Goal: Information Seeking & Learning: Learn about a topic

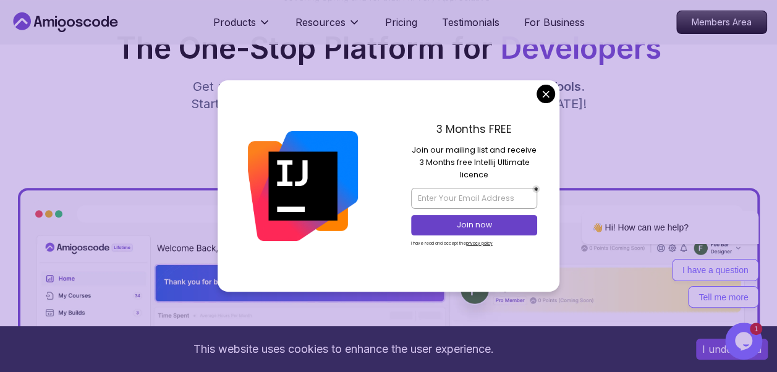
scroll to position [209, 0]
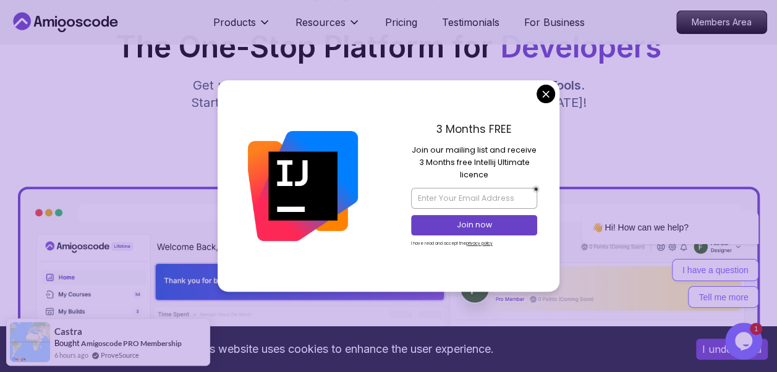
click at [543, 92] on p "Get unlimited access to coding courses , Quizzes , Builds and Tools . Start you…" at bounding box center [389, 94] width 416 height 35
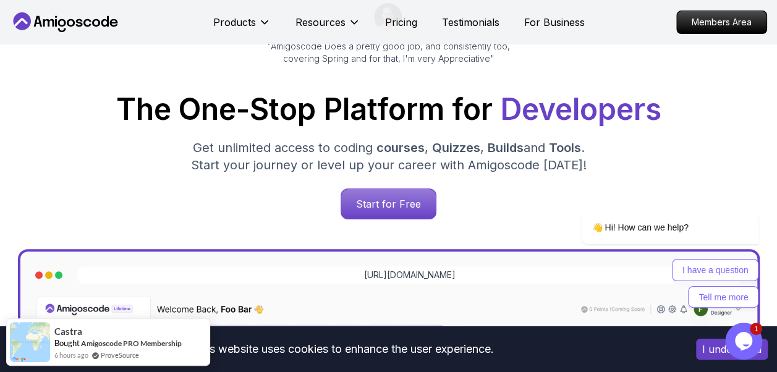
scroll to position [140, 0]
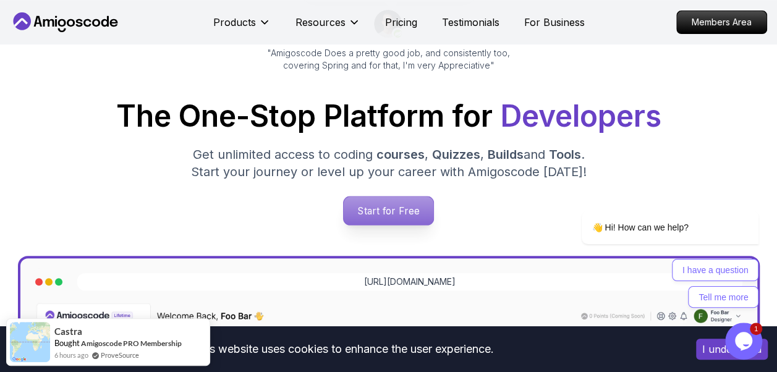
click at [372, 215] on p "Start for Free" at bounding box center [389, 211] width 90 height 28
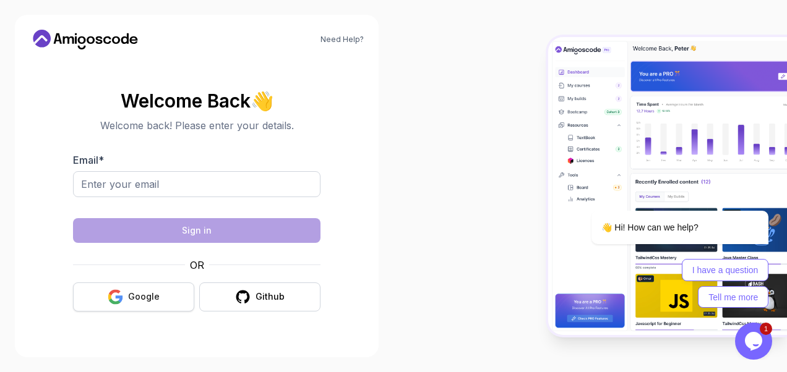
click at [134, 296] on div "Google" at bounding box center [144, 297] width 32 height 12
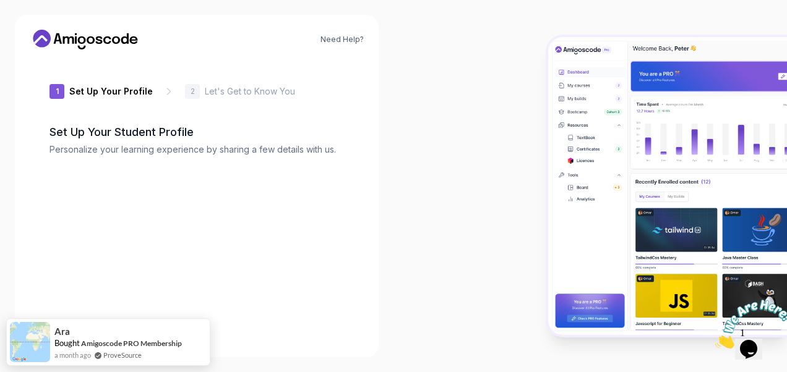
type input "keentigerd80d2"
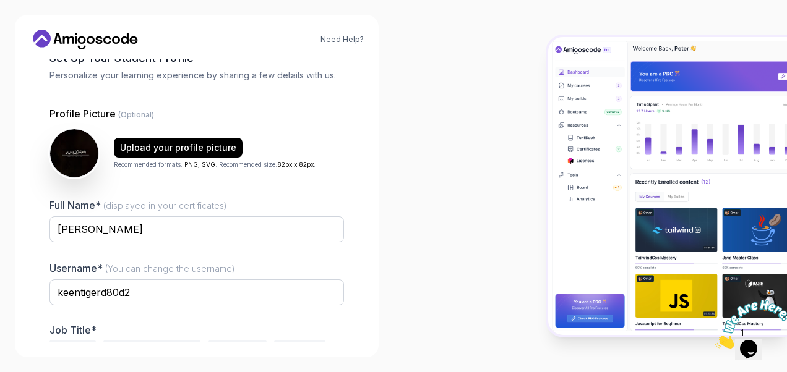
scroll to position [142, 0]
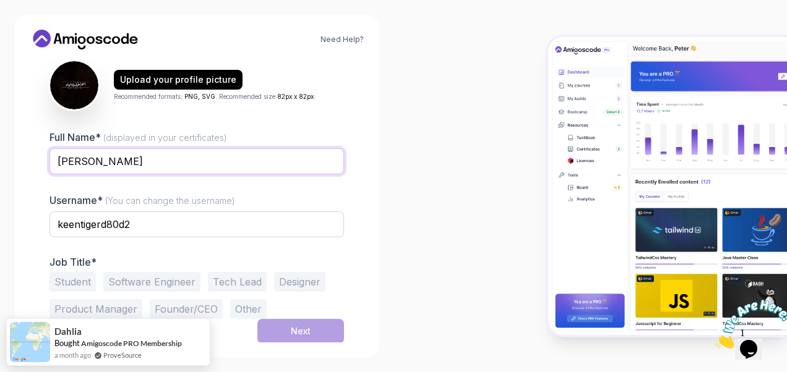
click at [88, 165] on input "[PERSON_NAME]" at bounding box center [196, 161] width 294 height 26
click at [84, 163] on input "[PERSON_NAME]" at bounding box center [196, 161] width 294 height 26
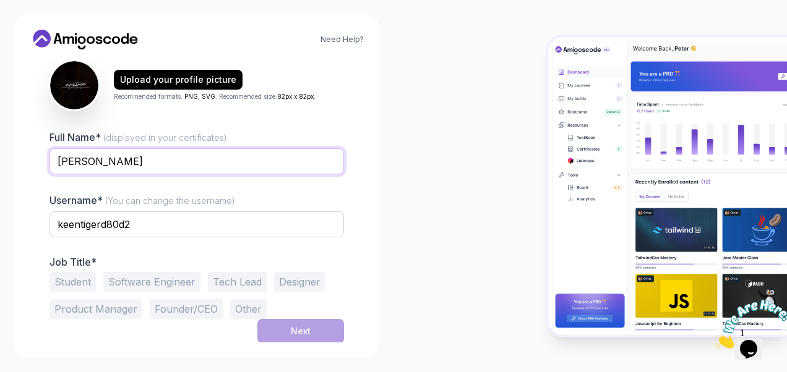
type input "[PERSON_NAME]"
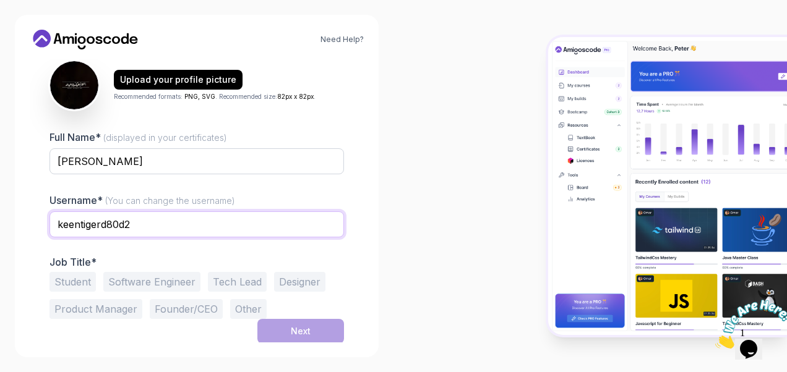
click at [157, 224] on input "keentigerd80d2" at bounding box center [196, 225] width 294 height 26
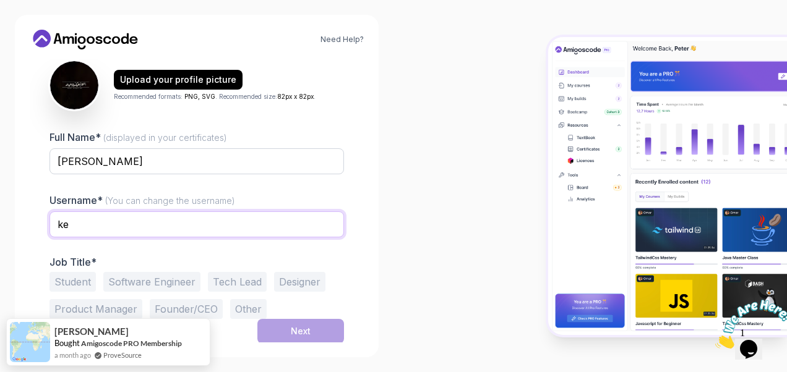
type input "k"
type input "syedex14"
click at [66, 286] on button "Student" at bounding box center [72, 282] width 46 height 20
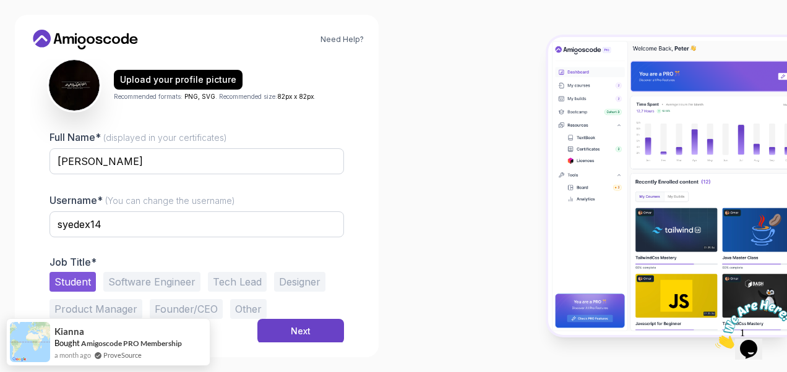
click at [80, 79] on img at bounding box center [74, 85] width 51 height 51
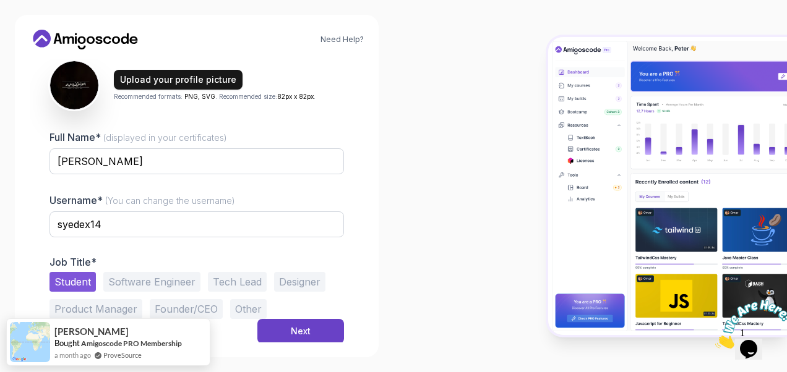
click at [143, 79] on div "Upload your profile picture" at bounding box center [178, 80] width 116 height 12
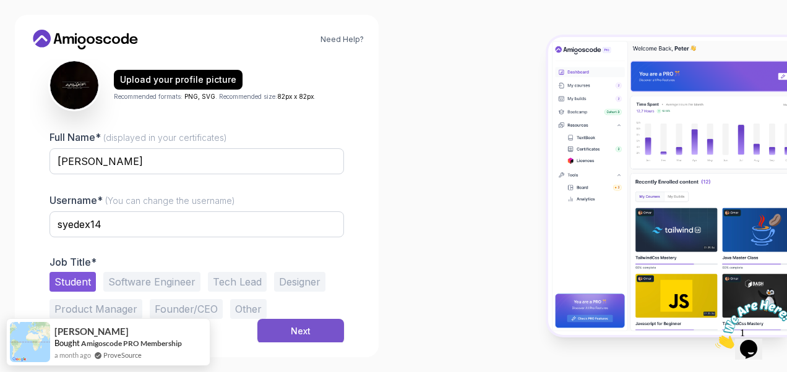
click at [289, 333] on button "Next" at bounding box center [300, 331] width 87 height 25
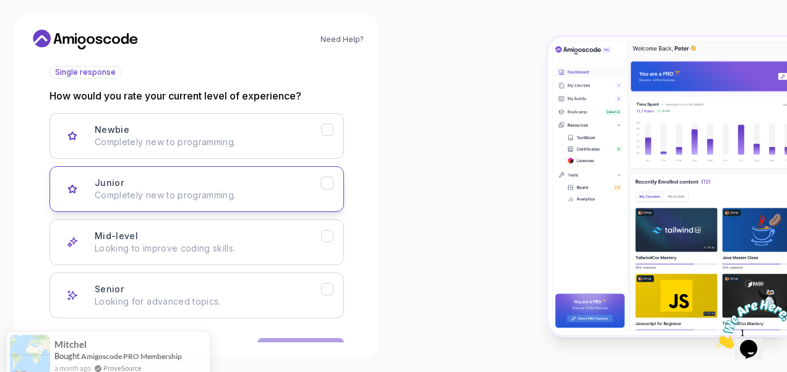
click at [335, 181] on button "Junior Completely new to programming." at bounding box center [196, 189] width 294 height 46
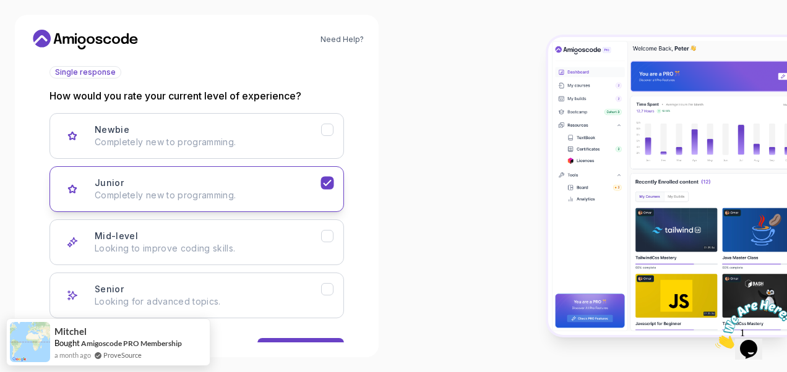
scroll to position [181, 0]
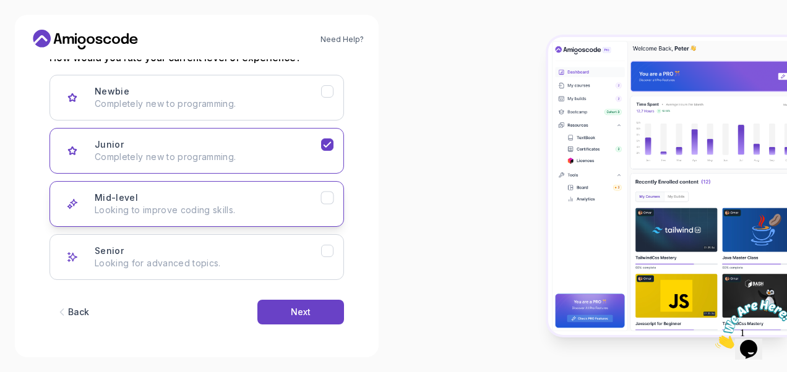
click at [330, 193] on icon "Mid-level" at bounding box center [328, 198] width 12 height 12
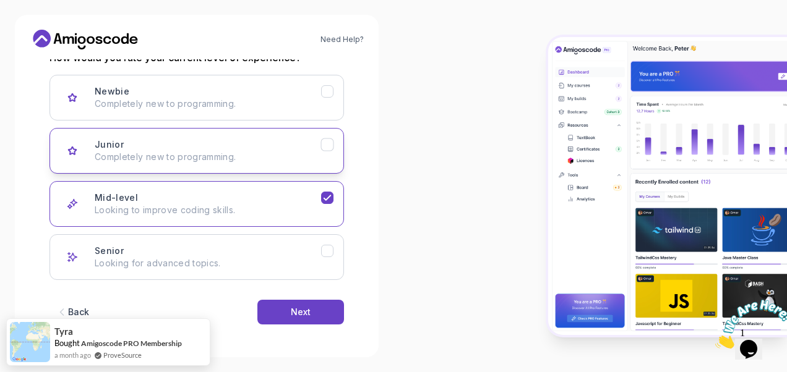
click at [323, 144] on icon "Junior" at bounding box center [328, 145] width 12 height 12
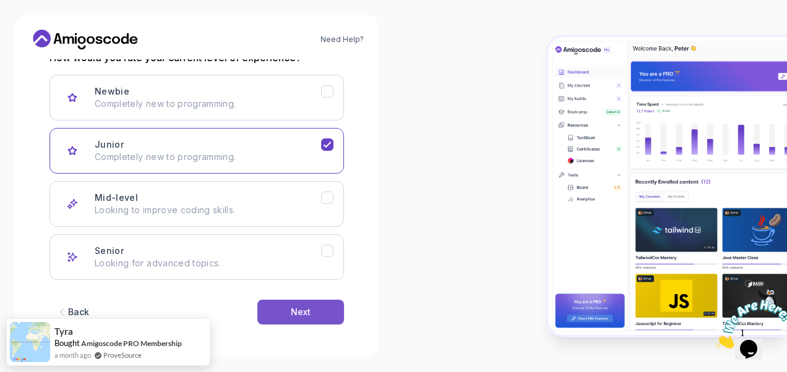
click at [292, 306] on div "Next" at bounding box center [301, 312] width 20 height 12
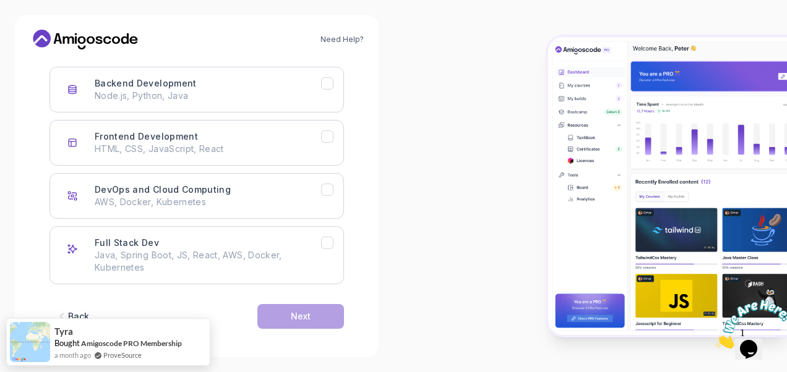
scroll to position [193, 0]
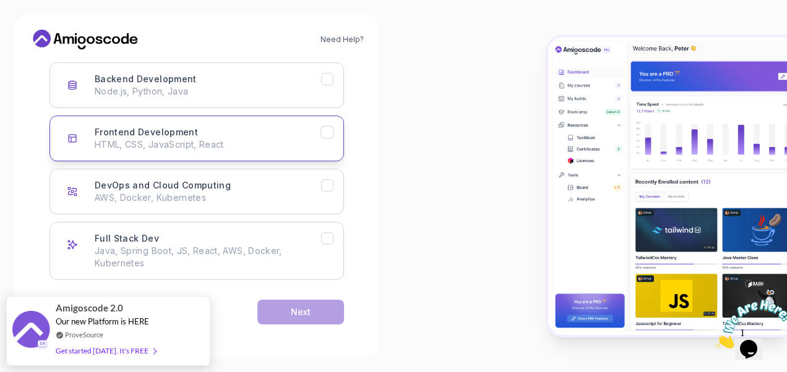
click at [328, 122] on button "Frontend Development HTML, CSS, JavaScript, React" at bounding box center [196, 139] width 294 height 46
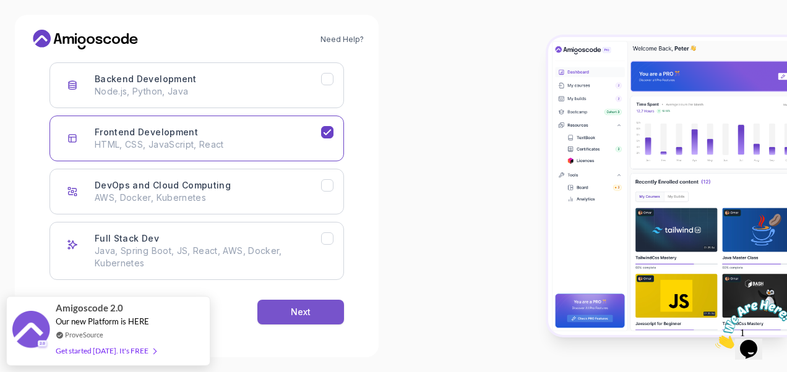
click at [291, 313] on div "Next" at bounding box center [301, 312] width 20 height 12
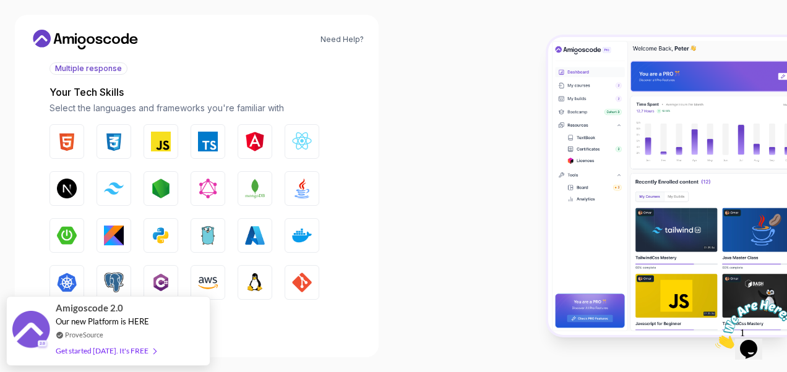
scroll to position [215, 0]
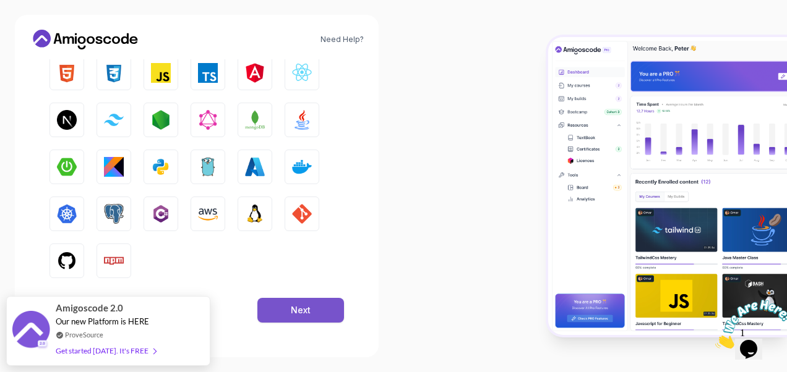
click at [307, 312] on div "Next" at bounding box center [301, 310] width 20 height 12
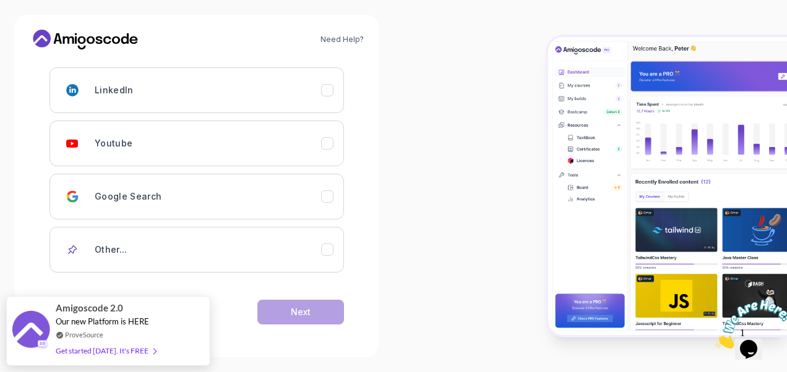
scroll to position [188, 0]
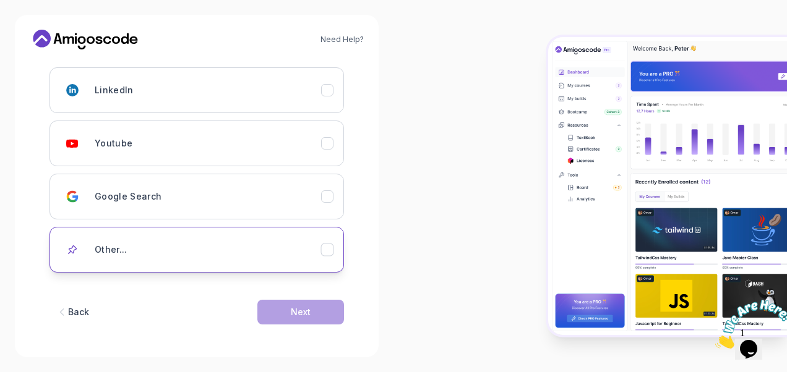
click at [114, 254] on div "Other..." at bounding box center [208, 250] width 226 height 25
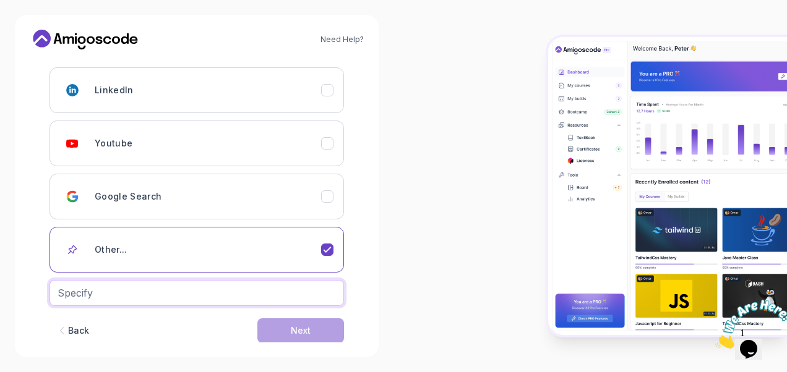
click at [86, 285] on input "text" at bounding box center [196, 293] width 294 height 26
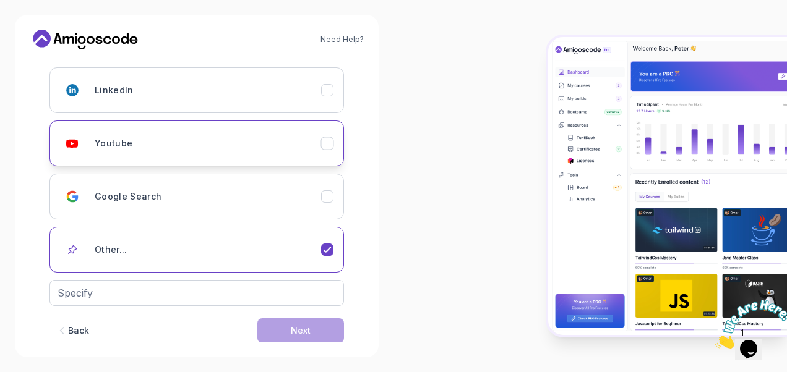
click at [107, 148] on div "Youtube" at bounding box center [208, 143] width 226 height 25
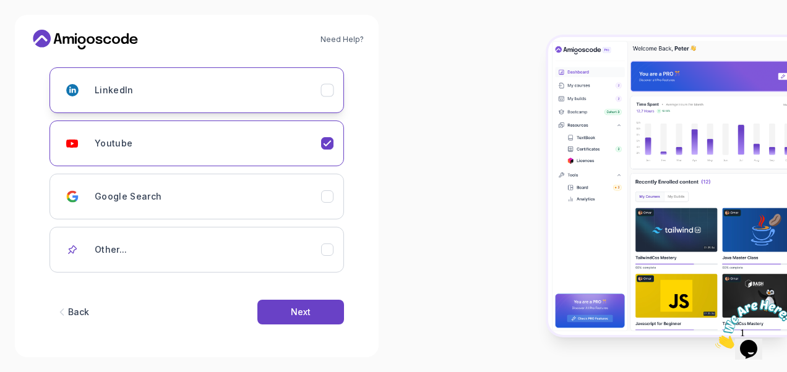
click at [110, 95] on h3 "LinkedIn" at bounding box center [114, 90] width 39 height 12
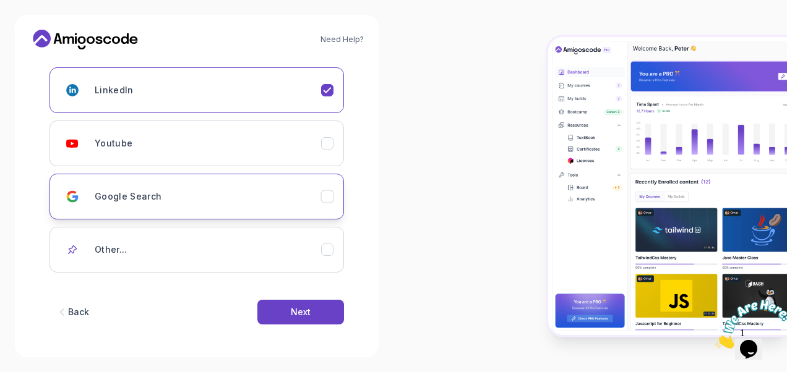
click at [168, 197] on div "Google Search" at bounding box center [208, 196] width 226 height 25
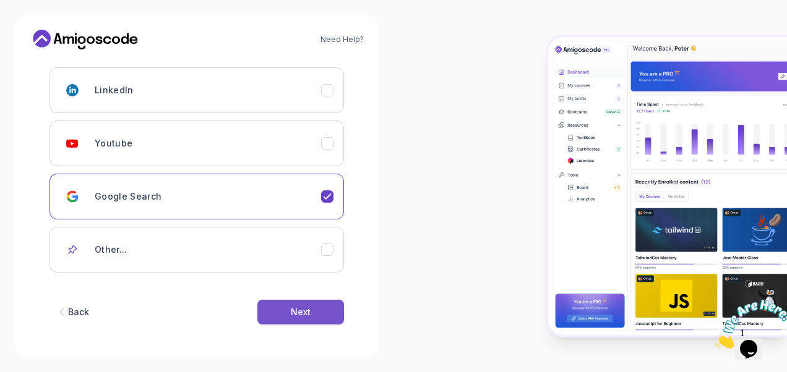
click at [278, 312] on button "Next" at bounding box center [300, 312] width 87 height 25
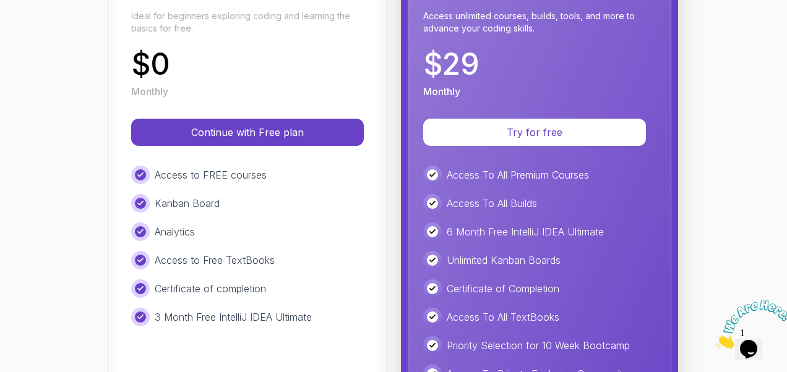
scroll to position [204, 0]
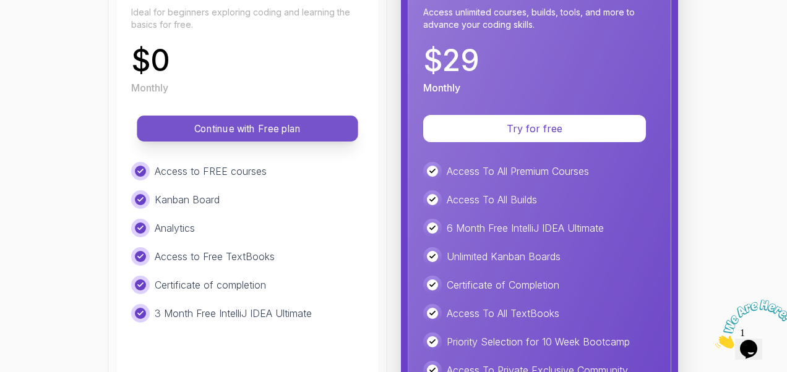
click at [183, 124] on p "Continue with Free plan" at bounding box center [247, 129] width 193 height 14
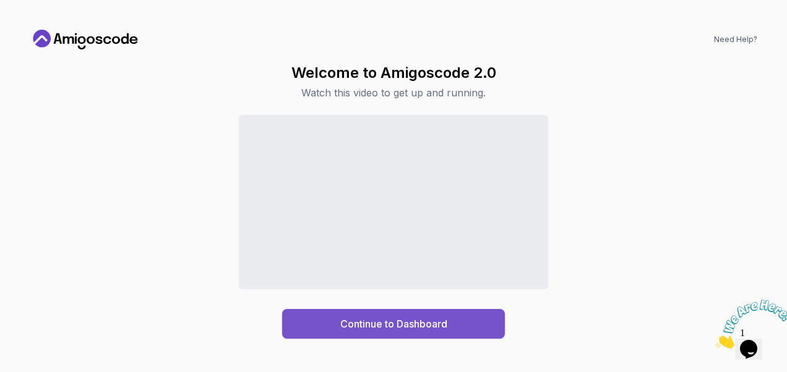
click at [320, 330] on button "Continue to Dashboard" at bounding box center [393, 324] width 223 height 30
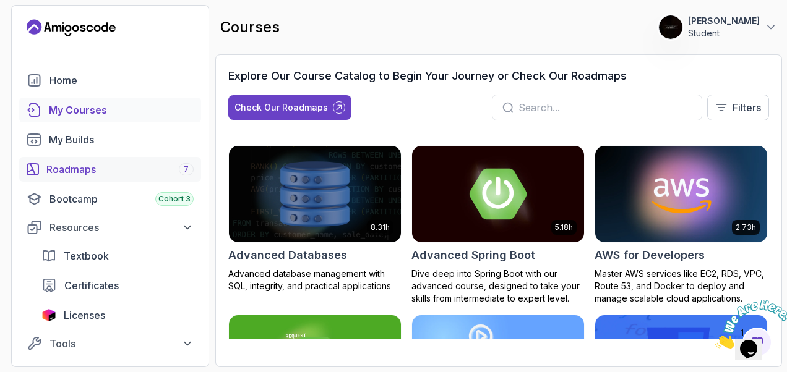
click at [76, 177] on link "Roadmaps 7" at bounding box center [110, 169] width 182 height 25
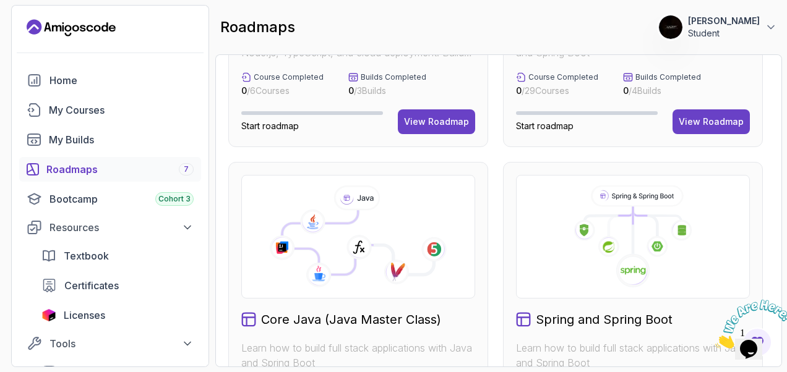
scroll to position [216, 0]
click at [85, 280] on span "Certificates" at bounding box center [91, 285] width 54 height 15
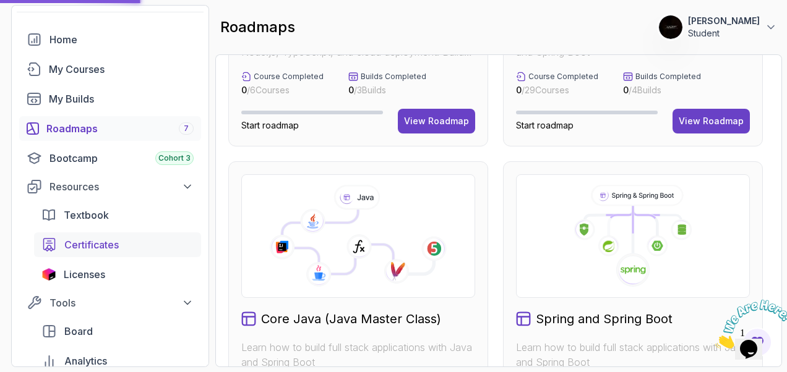
scroll to position [0, 0]
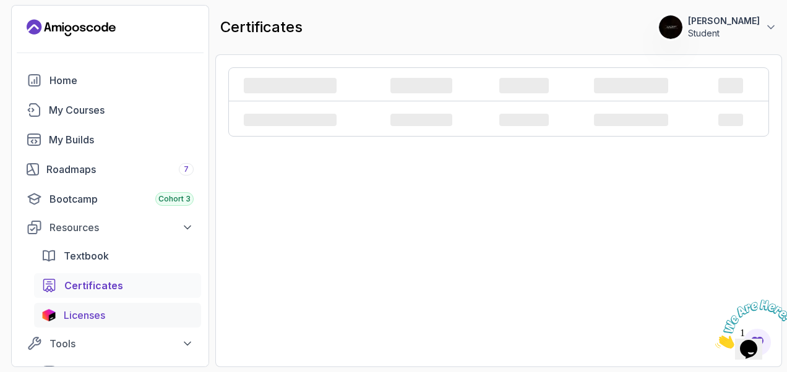
click at [60, 321] on link "Licenses" at bounding box center [117, 315] width 167 height 25
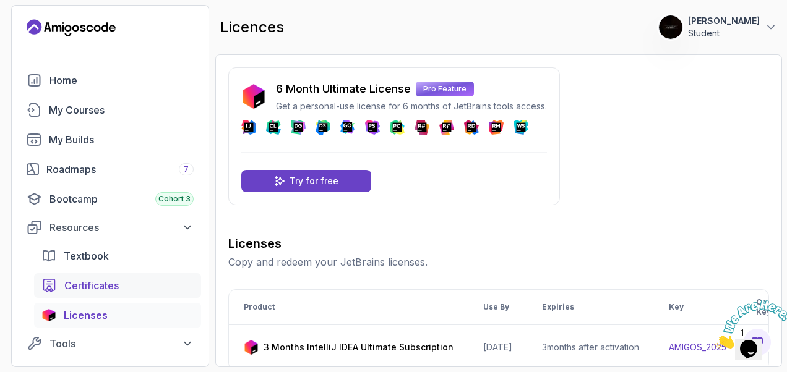
click at [69, 287] on span "Certificates" at bounding box center [91, 285] width 54 height 15
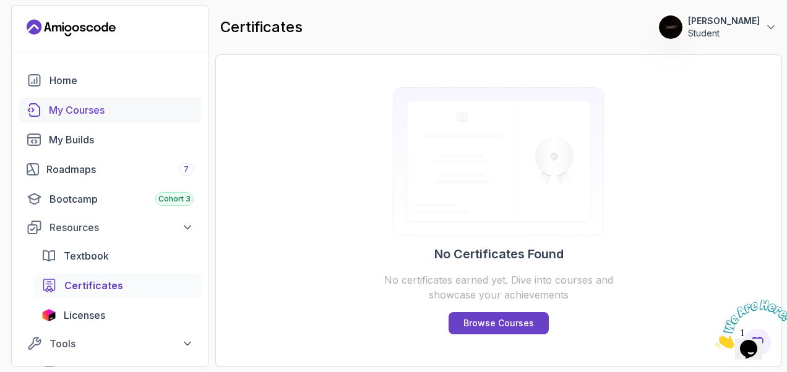
click at [71, 119] on link "My Courses" at bounding box center [110, 110] width 182 height 25
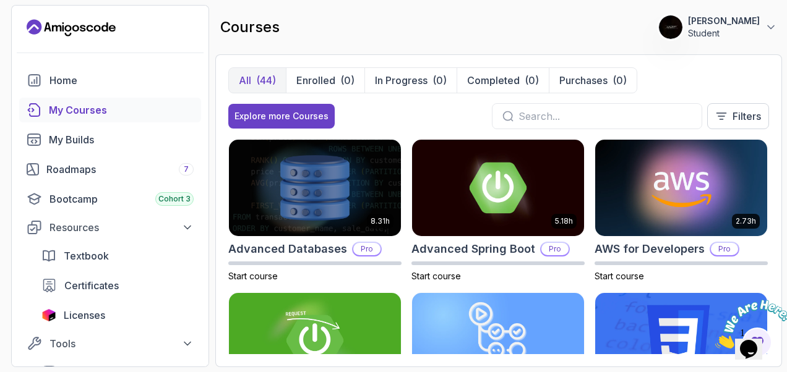
click at [533, 112] on input "text" at bounding box center [604, 116] width 173 height 15
type input "j"
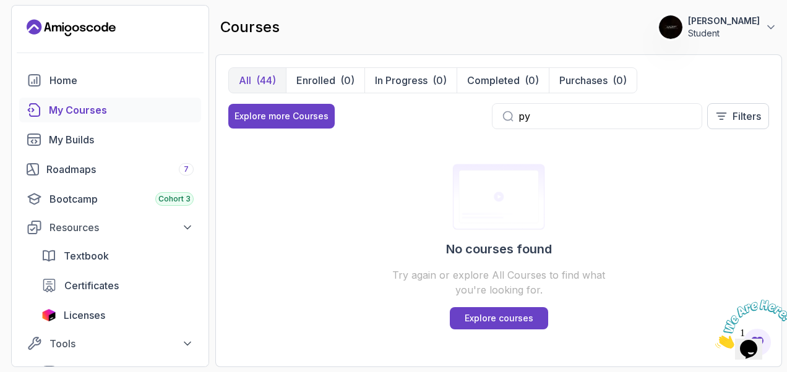
type input "p"
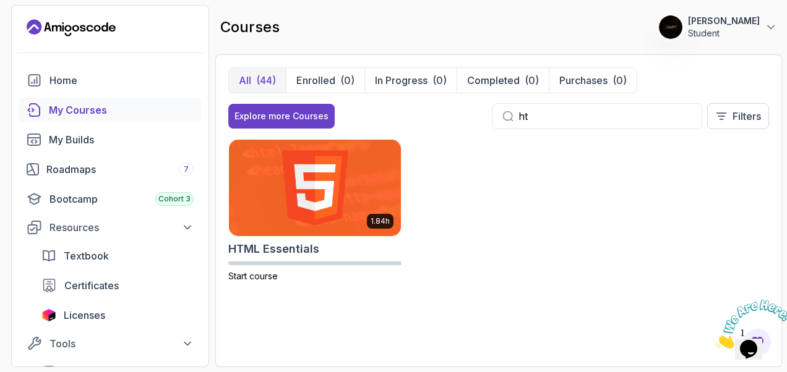
type input "h"
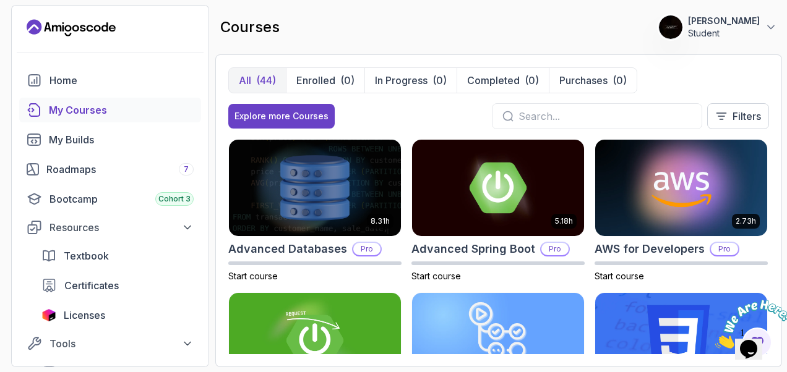
type input "v"
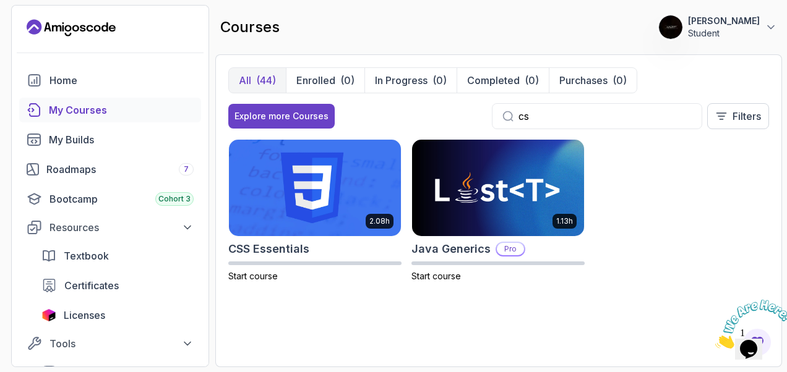
type input "c"
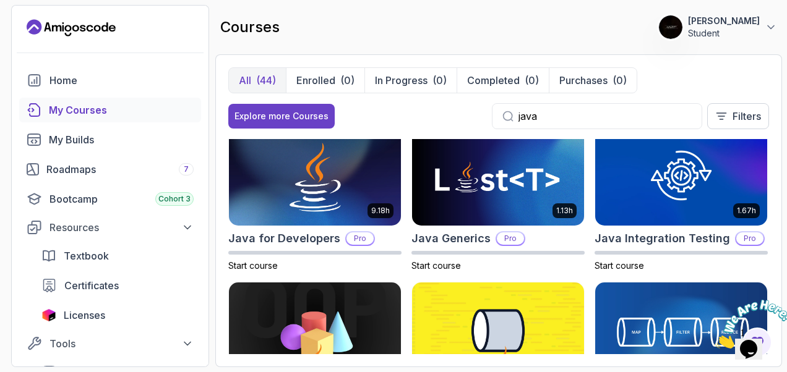
scroll to position [166, 0]
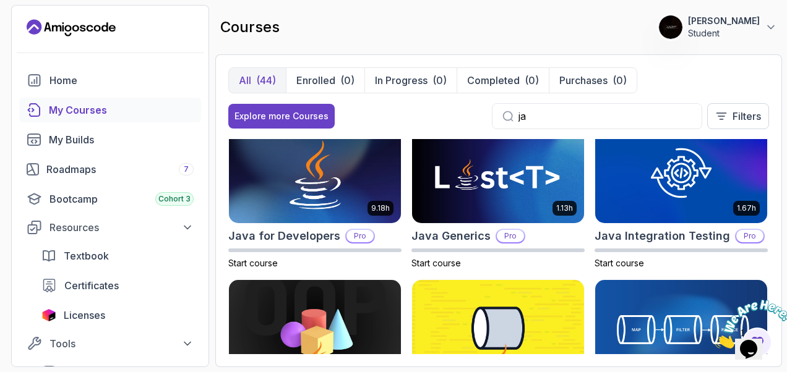
type input "j"
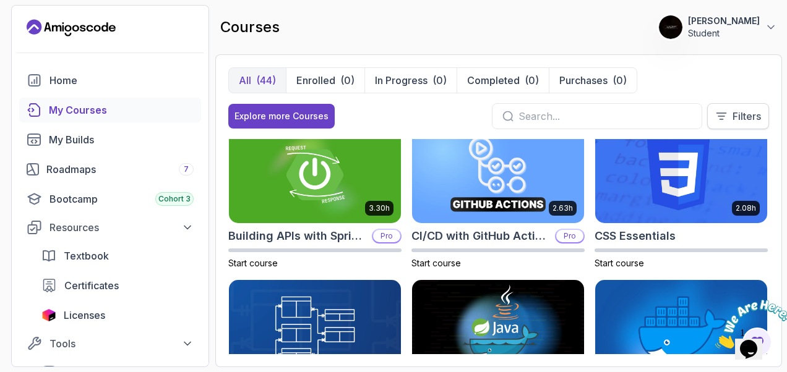
click at [753, 110] on p "Filters" at bounding box center [746, 116] width 28 height 15
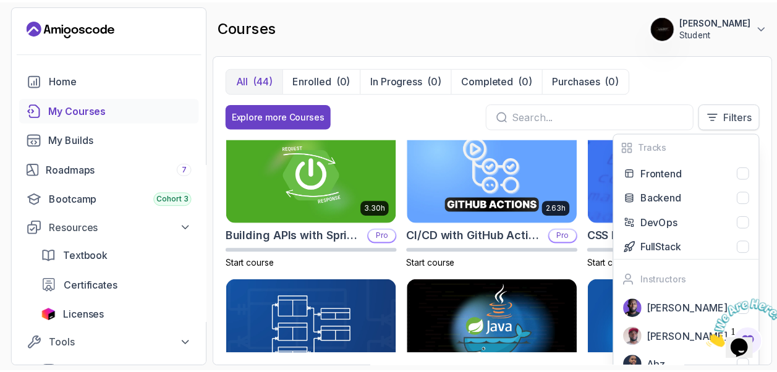
scroll to position [20, 0]
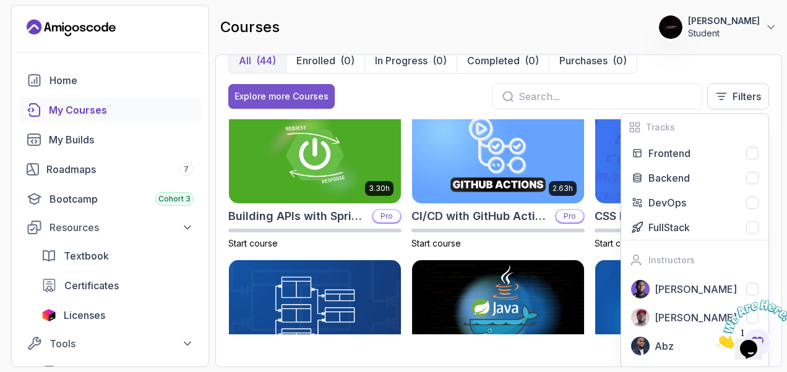
click at [260, 93] on div "Explore more Courses" at bounding box center [281, 96] width 94 height 12
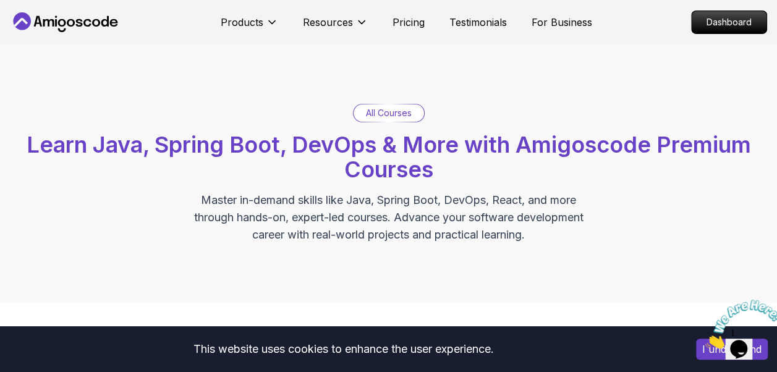
click at [370, 116] on p "All Courses" at bounding box center [389, 113] width 46 height 12
click at [380, 119] on p "All Courses" at bounding box center [389, 113] width 46 height 12
click at [375, 113] on p "All Courses" at bounding box center [389, 113] width 46 height 12
click at [374, 119] on p "All Courses" at bounding box center [389, 113] width 46 height 12
click at [372, 109] on p "All Courses" at bounding box center [389, 113] width 46 height 12
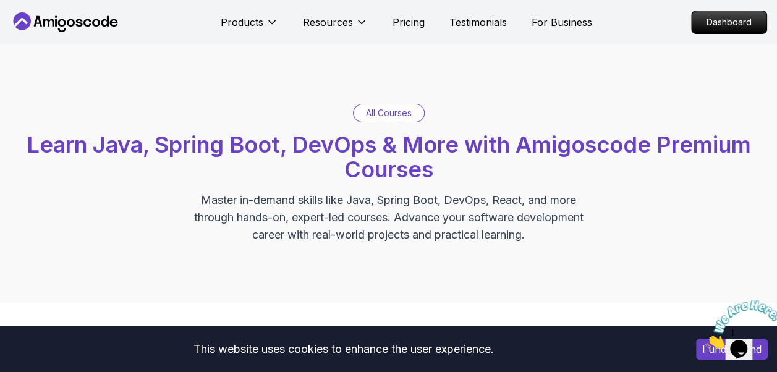
click at [370, 131] on span "Learn Java, Spring Boot, DevOps & More with Amigoscode Premium Courses" at bounding box center [389, 157] width 725 height 52
click at [266, 26] on icon at bounding box center [272, 22] width 12 height 12
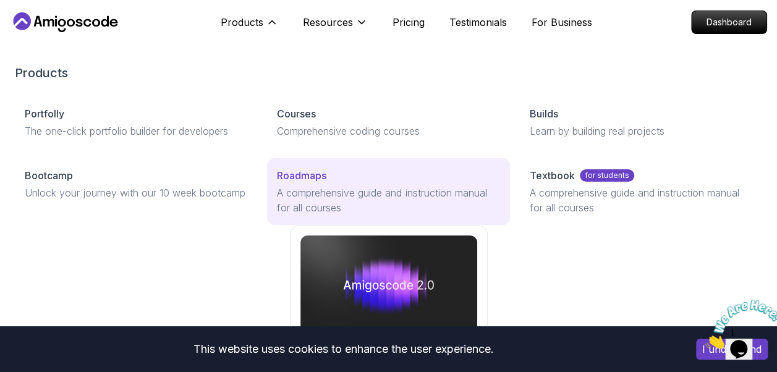
click at [317, 189] on p "A comprehensive guide and instruction manual for all courses" at bounding box center [388, 201] width 223 height 30
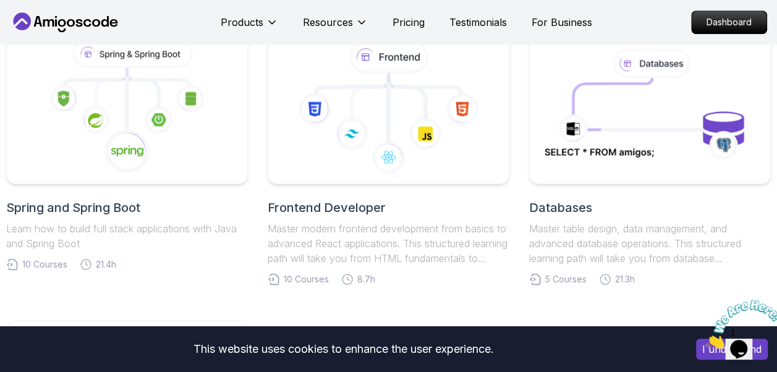
scroll to position [601, 0]
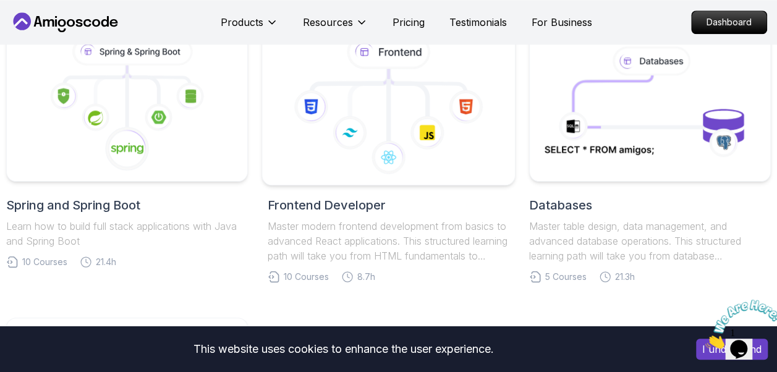
click at [333, 142] on icon at bounding box center [389, 105] width 232 height 140
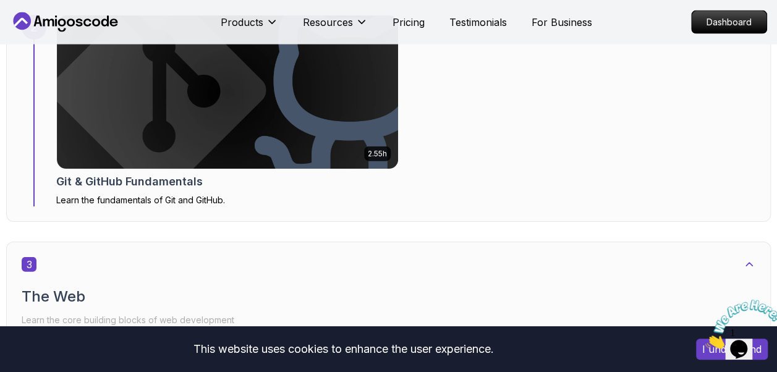
scroll to position [1377, 0]
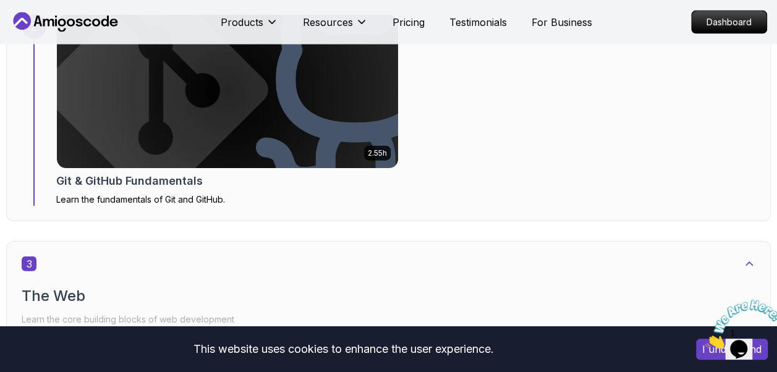
click at [57, 114] on img at bounding box center [227, 91] width 358 height 161
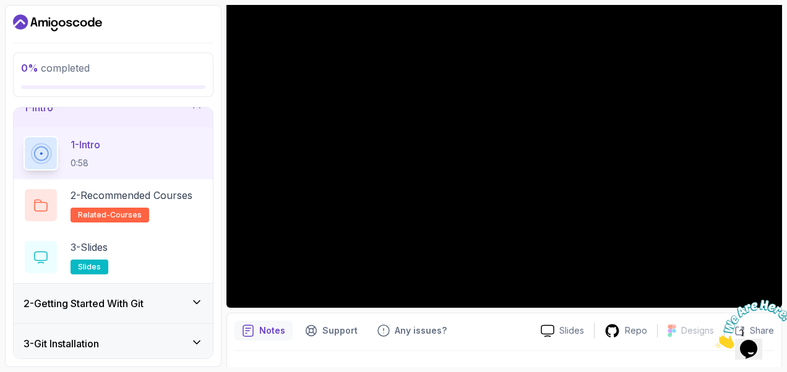
scroll to position [20, 0]
click at [100, 192] on p "2 - Recommended Courses" at bounding box center [132, 195] width 122 height 15
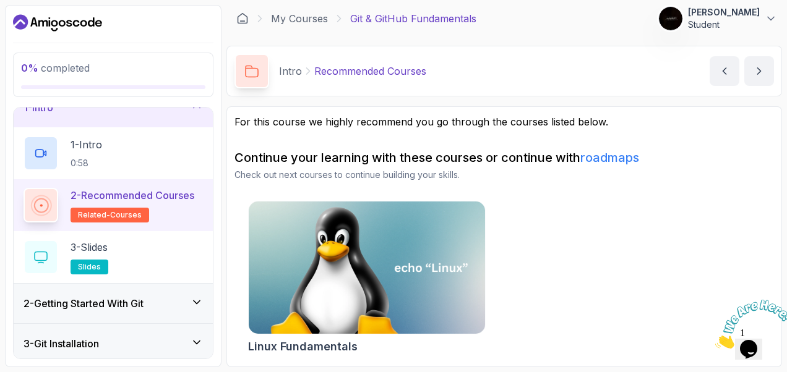
scroll to position [2, 0]
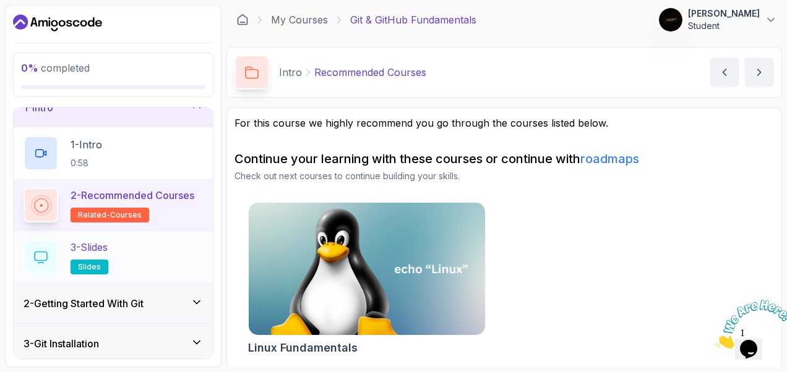
click at [59, 257] on div "3 - Slides slides" at bounding box center [113, 257] width 179 height 35
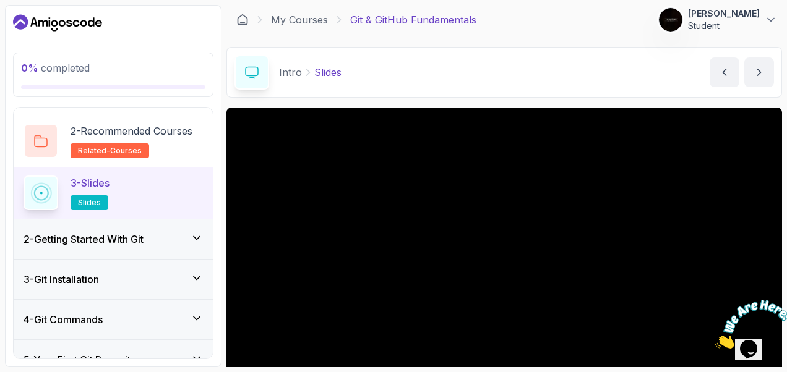
scroll to position [87, 0]
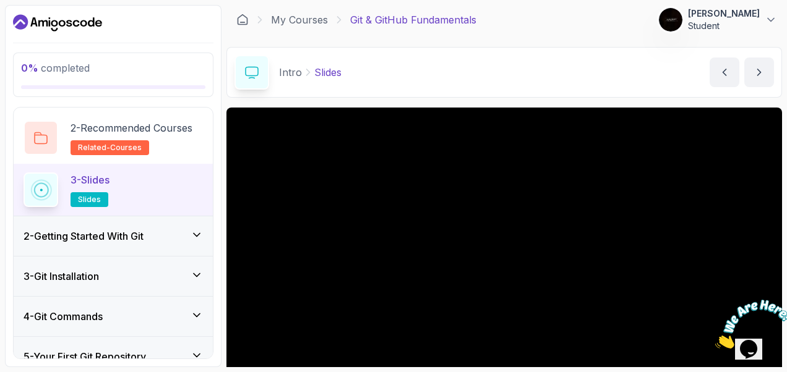
click at [182, 234] on div "2 - Getting Started With Git" at bounding box center [113, 236] width 179 height 15
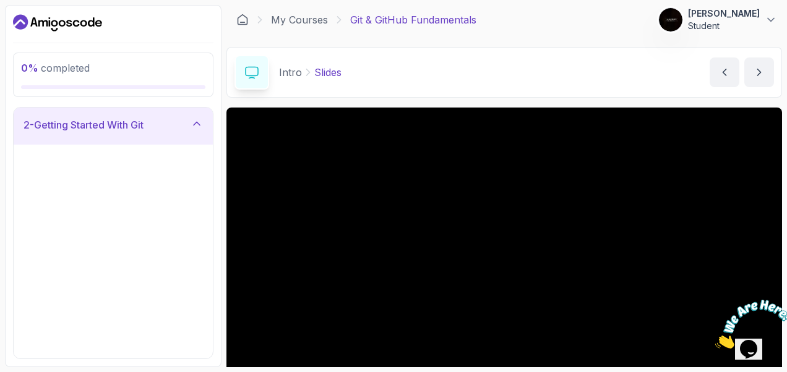
scroll to position [43, 0]
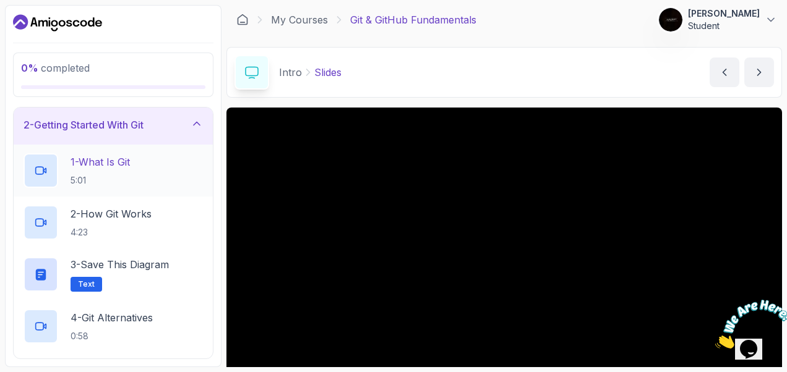
click at [93, 160] on p "1 - What Is Git" at bounding box center [100, 162] width 59 height 15
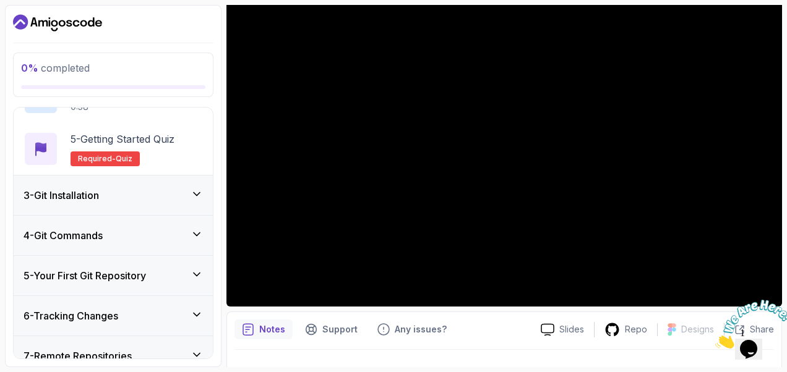
scroll to position [367, 0]
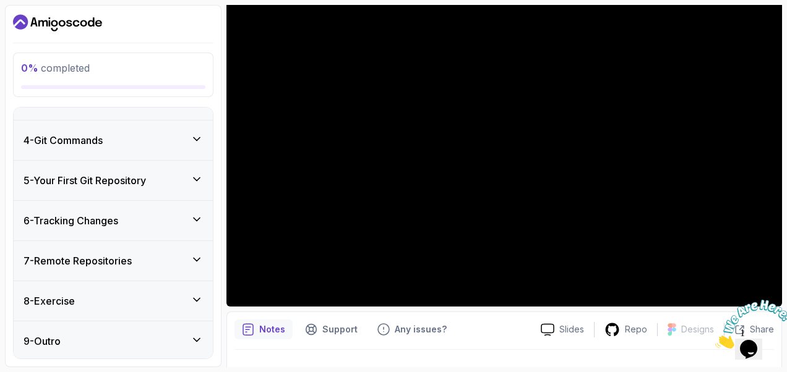
click at [59, 322] on div "9 - Outro" at bounding box center [113, 342] width 199 height 40
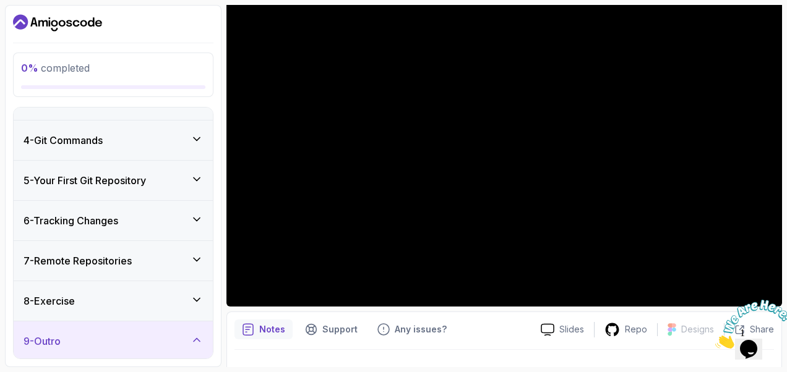
scroll to position [108, 0]
click at [197, 298] on icon at bounding box center [197, 300] width 12 height 12
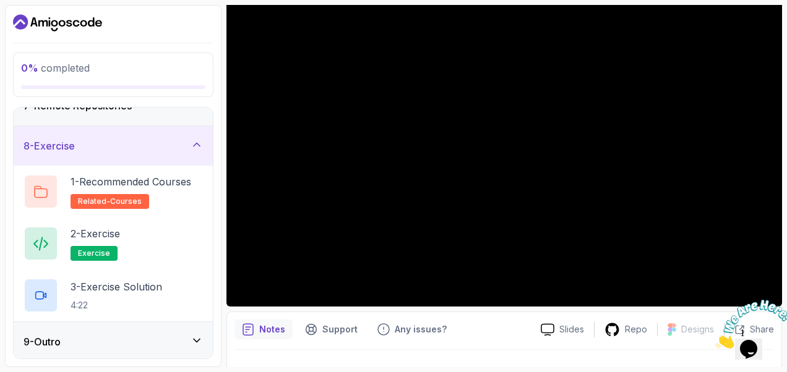
scroll to position [263, 0]
click at [84, 249] on span "exercise" at bounding box center [94, 253] width 32 height 10
